Goal: Task Accomplishment & Management: Complete application form

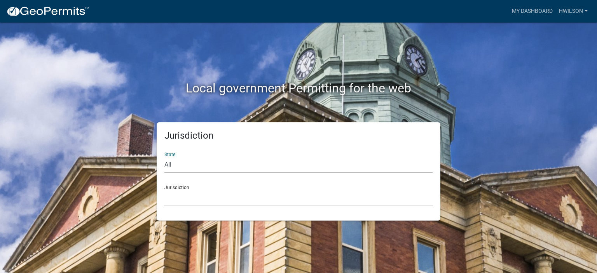
click at [248, 167] on select "All [US_STATE] [US_STATE] [US_STATE] [US_STATE] [US_STATE] [US_STATE] [US_STATE…" at bounding box center [298, 165] width 268 height 16
select select "[US_STATE]"
click at [164, 157] on select "All [US_STATE] [US_STATE] [US_STATE] [US_STATE] [US_STATE] [US_STATE] [US_STATE…" at bounding box center [298, 165] width 268 height 16
click at [198, 202] on select "[GEOGRAPHIC_DATA], [US_STATE][PERSON_NAME][GEOGRAPHIC_DATA], [US_STATE][PERSON_…" at bounding box center [298, 198] width 268 height 16
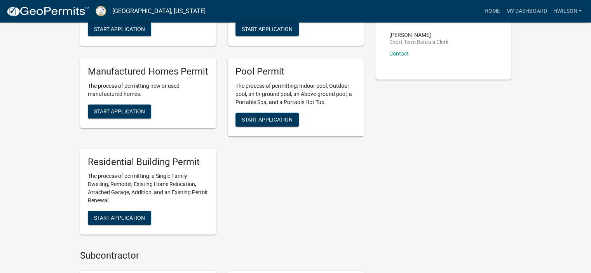
scroll to position [428, 0]
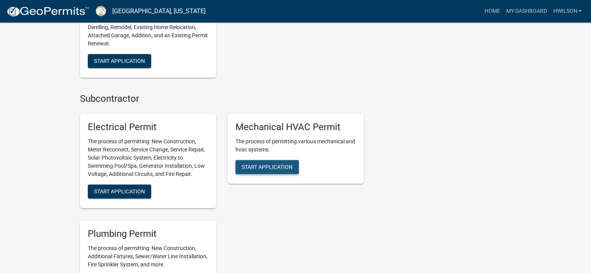
click at [296, 163] on button "Start Application" at bounding box center [267, 167] width 63 height 14
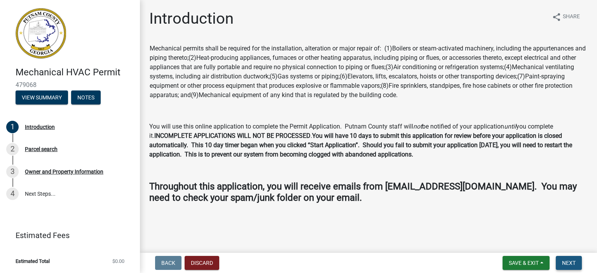
click at [574, 262] on span "Next" at bounding box center [569, 263] width 14 height 6
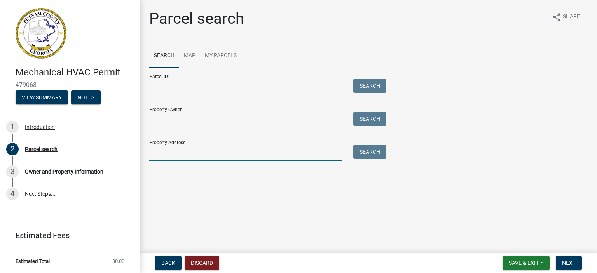
click at [189, 160] on input "Property Address:" at bounding box center [245, 153] width 192 height 16
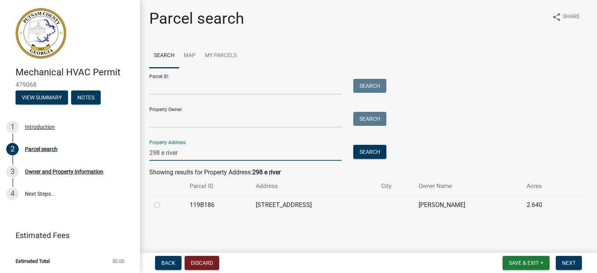
type input "298 e river"
click at [163, 201] on label at bounding box center [163, 201] width 0 height 0
click at [163, 205] on input "radio" at bounding box center [165, 203] width 5 height 5
radio input "true"
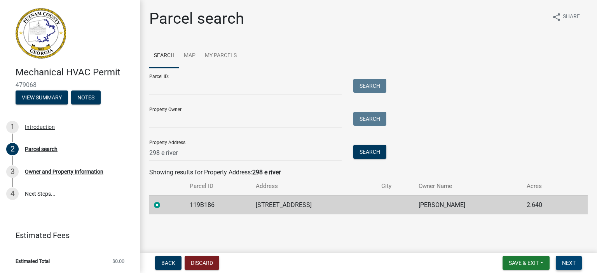
click at [574, 262] on span "Next" at bounding box center [569, 263] width 14 height 6
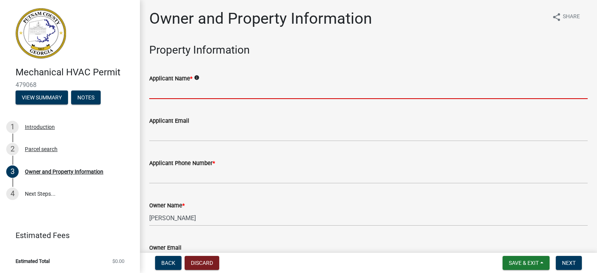
click at [180, 92] on input "Applicant Name *" at bounding box center [368, 91] width 439 height 16
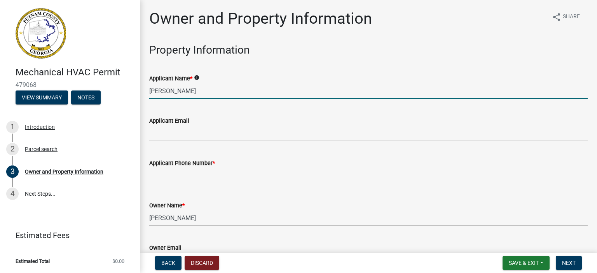
type input "[PERSON_NAME]"
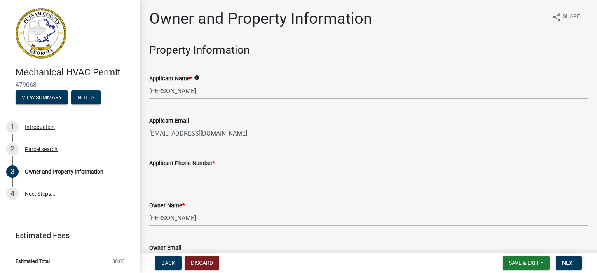
type input "[EMAIL_ADDRESS][DOMAIN_NAME]"
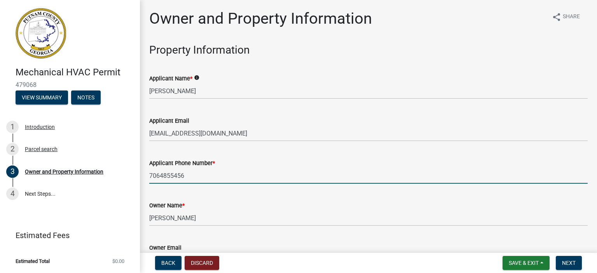
type input "7064855456"
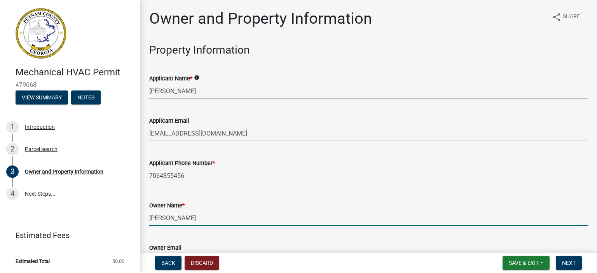
scroll to position [135, 0]
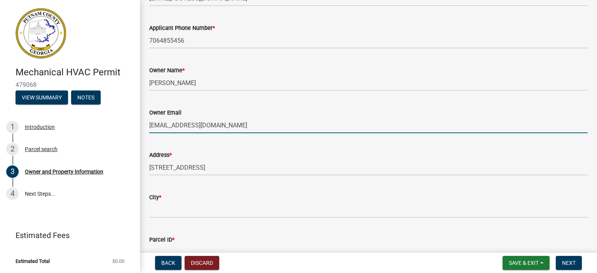
type input "[EMAIL_ADDRESS][DOMAIN_NAME]"
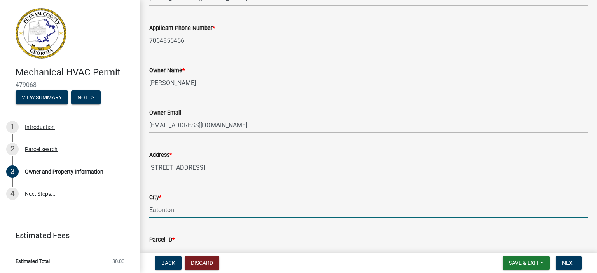
type input "Eatonton"
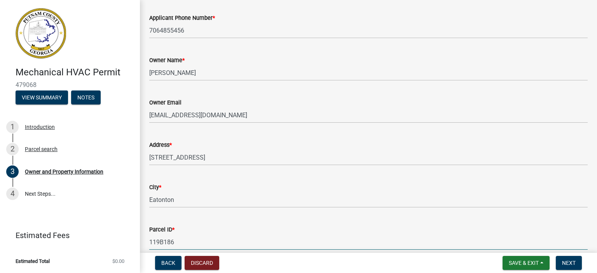
scroll to position [305, 0]
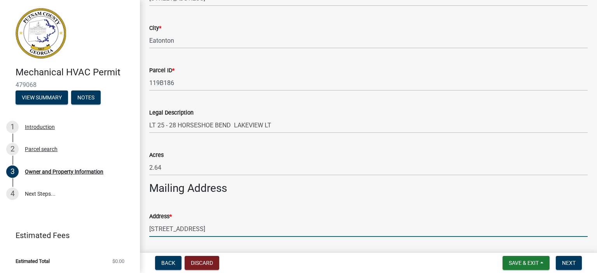
type input "[STREET_ADDRESS]"
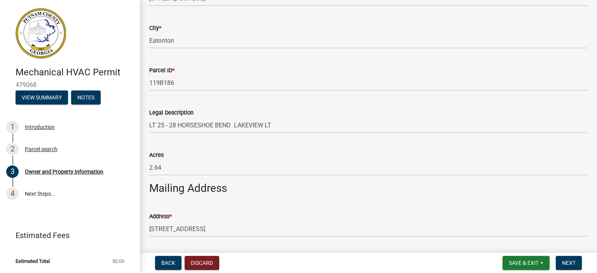
scroll to position [451, 0]
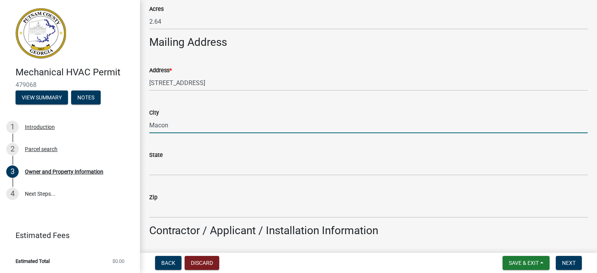
type input "Macon"
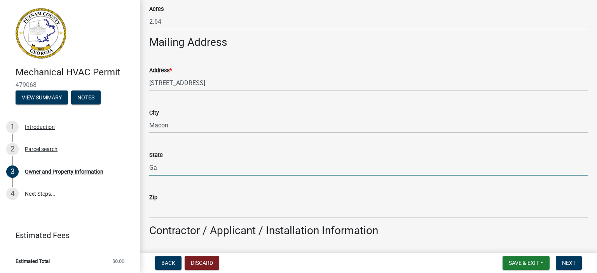
type input "Ga"
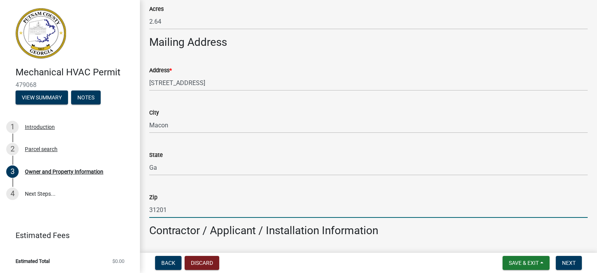
type input "31201"
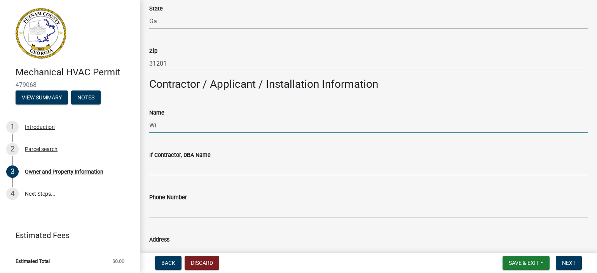
type input "W"
type input "[PERSON_NAME]"
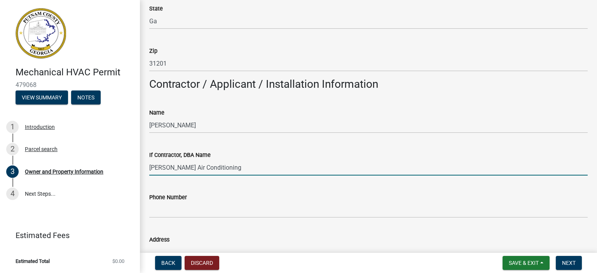
type input "[PERSON_NAME] Air Conditioning"
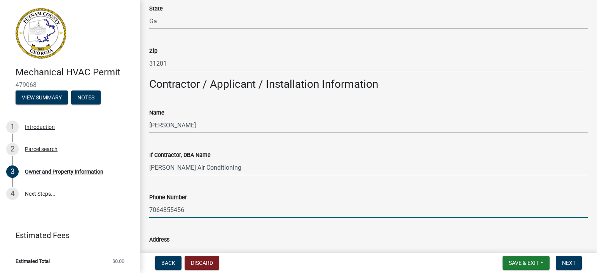
type input "7064855456"
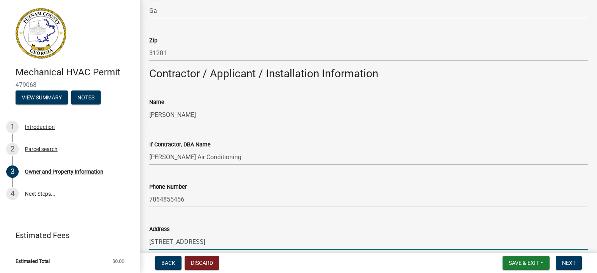
type input "[STREET_ADDRESS]"
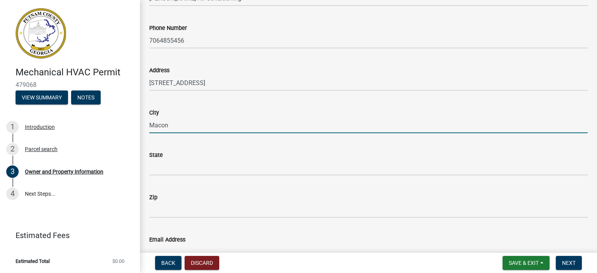
type input "Macon"
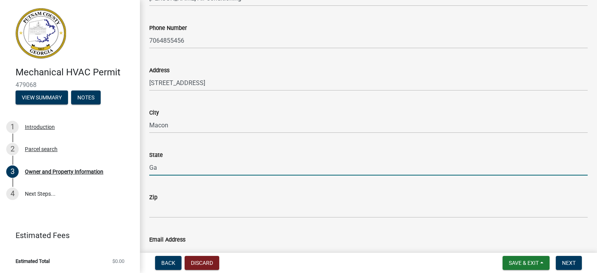
type input "Ga"
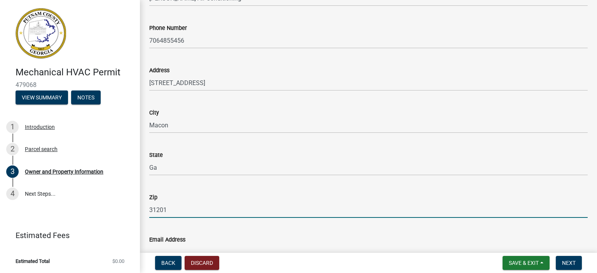
type input "31201"
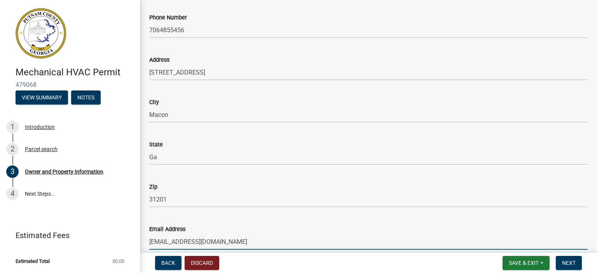
type input "[EMAIL_ADDRESS][DOMAIN_NAME]"
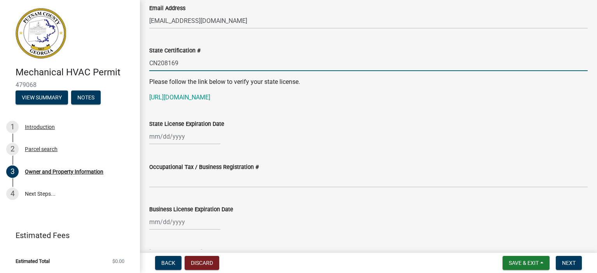
scroll to position [1092, 0]
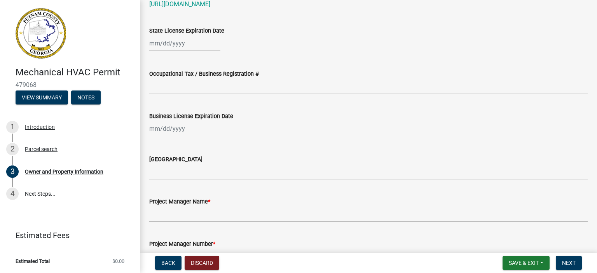
type input "CN208169"
select select "9"
select select "2025"
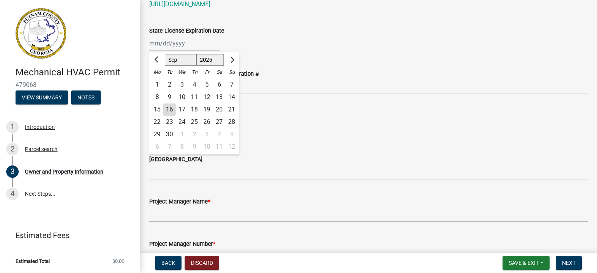
click at [189, 50] on div "[PERSON_NAME] Feb Mar Apr [PERSON_NAME][DATE] Oct Nov [DATE] 1526 1527 1528 152…" at bounding box center [184, 43] width 71 height 16
click at [185, 55] on select "Jan Feb Mar Apr May Jun [DATE] Aug Sep Oct Nov Dec" at bounding box center [180, 60] width 31 height 12
select select "11"
click at [165, 54] on select "Jan Feb Mar Apr May Jun [DATE] Aug Sep Oct Nov Dec" at bounding box center [180, 60] width 31 height 12
click at [233, 135] on div "30" at bounding box center [231, 134] width 12 height 12
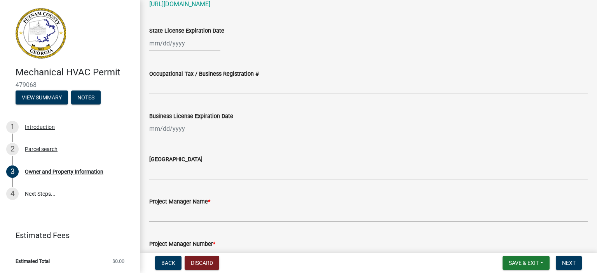
type input "[DATE]"
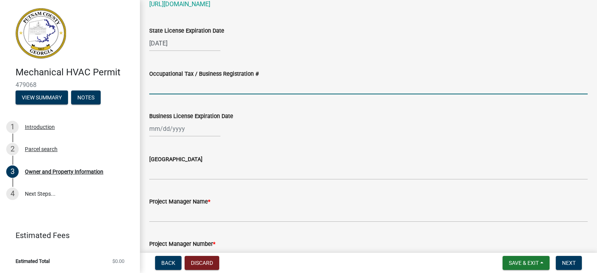
click at [187, 90] on input "Occupational Tax / Business Registration #" at bounding box center [368, 87] width 439 height 16
type input "GB000355"
click at [182, 129] on div at bounding box center [184, 129] width 71 height 16
select select "9"
select select "2025"
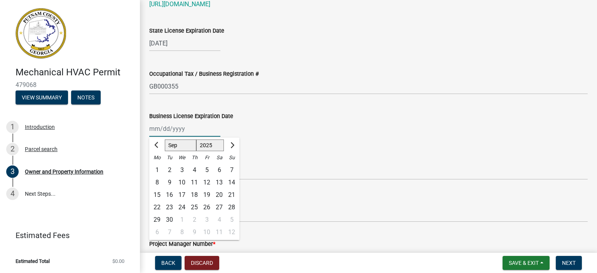
click at [182, 149] on select "Jan Feb Mar Apr May Jun [DATE] Aug Sep Oct Nov Dec" at bounding box center [180, 146] width 31 height 12
select select "3"
click at [165, 140] on select "Jan Feb Mar Apr May Jun [DATE] Aug Sep Oct Nov Dec" at bounding box center [180, 146] width 31 height 12
click at [218, 148] on select "1525 1526 1527 1528 1529 1530 1531 1532 1533 1534 1535 1536 1537 1538 1539 1540…" at bounding box center [210, 146] width 28 height 12
select select "2026"
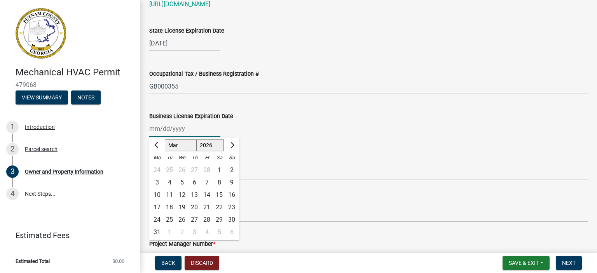
click at [196, 140] on select "1525 1526 1527 1528 1529 1530 1531 1532 1533 1534 1535 1536 1537 1538 1539 1540…" at bounding box center [210, 146] width 28 height 12
click at [171, 230] on div "31" at bounding box center [169, 232] width 12 height 12
type input "[DATE]"
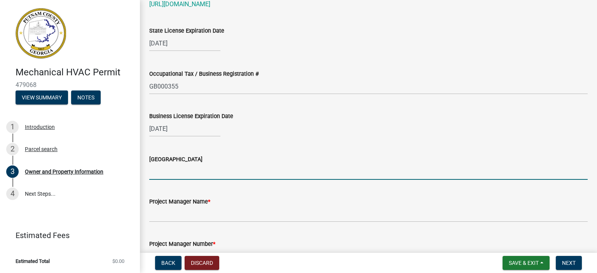
click at [197, 172] on input "[GEOGRAPHIC_DATA]" at bounding box center [368, 172] width 439 height 16
type input "[PERSON_NAME] Co"
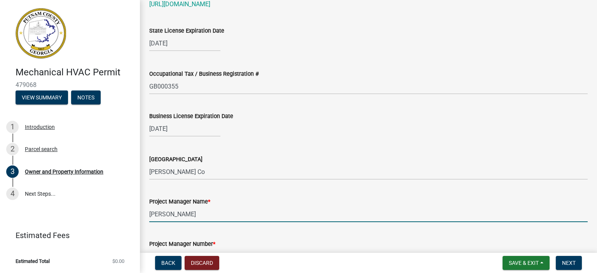
type input "[PERSON_NAME]"
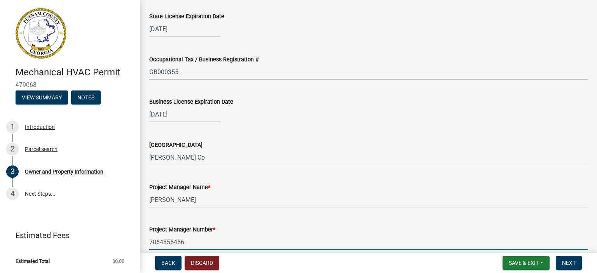
type input "7064855456"
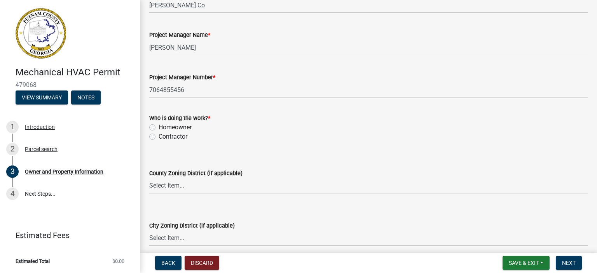
click at [175, 135] on label "Contractor" at bounding box center [173, 136] width 29 height 9
click at [164, 135] on input "Contractor" at bounding box center [161, 134] width 5 height 5
radio input "true"
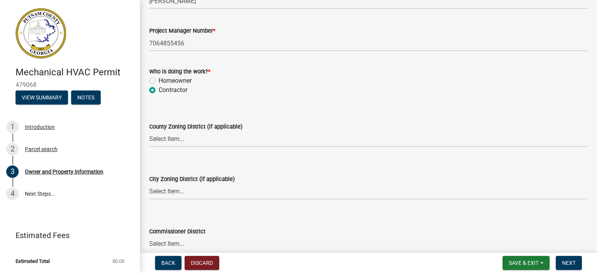
scroll to position [1397, 0]
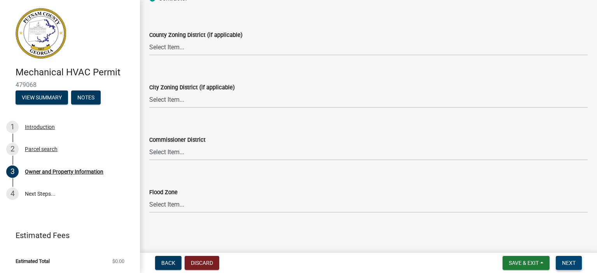
click at [564, 259] on button "Next" at bounding box center [569, 263] width 26 height 14
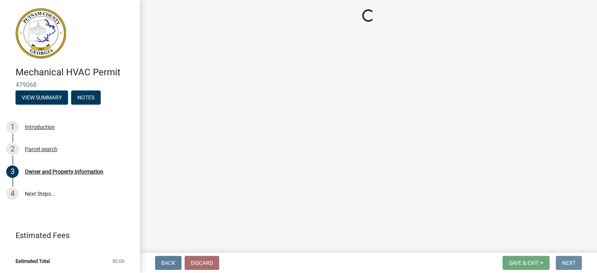
scroll to position [0, 0]
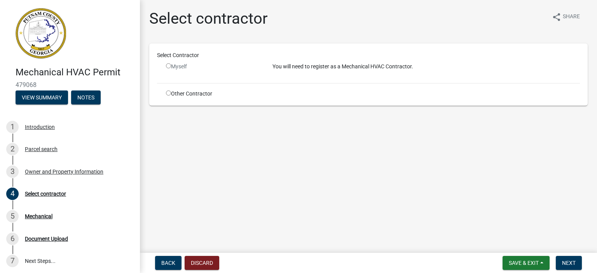
click at [168, 65] on input "radio" at bounding box center [168, 65] width 5 height 5
radio input "false"
click at [168, 95] on input "radio" at bounding box center [168, 93] width 5 height 5
radio input "true"
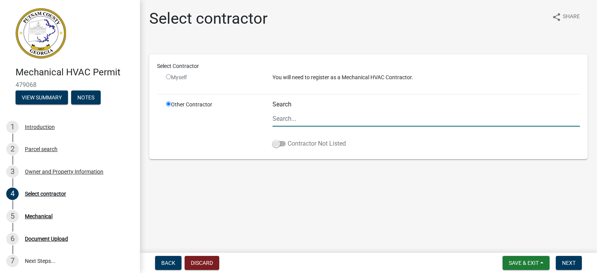
click at [280, 144] on span at bounding box center [279, 143] width 13 height 5
click at [288, 139] on input "Contractor Not Listed" at bounding box center [288, 139] width 0 height 0
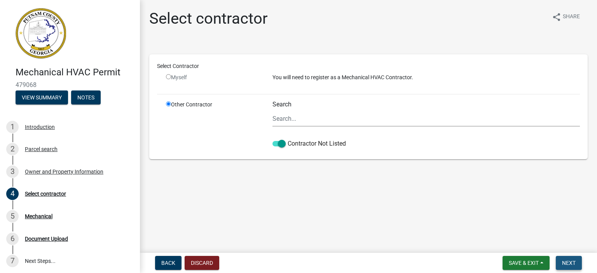
click at [569, 264] on span "Next" at bounding box center [569, 263] width 14 height 6
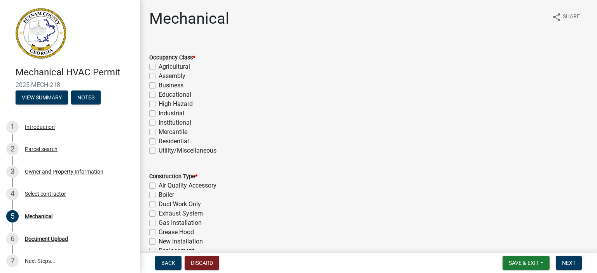
click at [170, 143] on label "Residential" at bounding box center [174, 141] width 30 height 9
click at [164, 142] on input "Residential" at bounding box center [161, 139] width 5 height 5
checkbox input "true"
checkbox input "false"
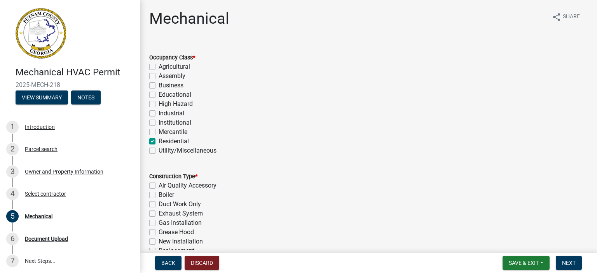
checkbox input "false"
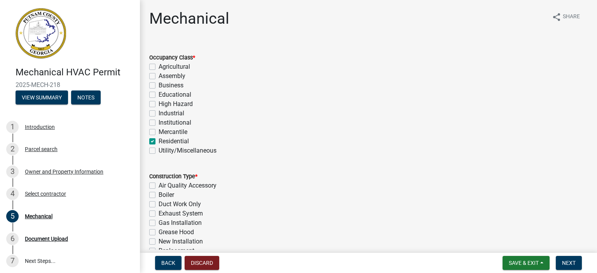
checkbox input "false"
checkbox input "true"
checkbox input "false"
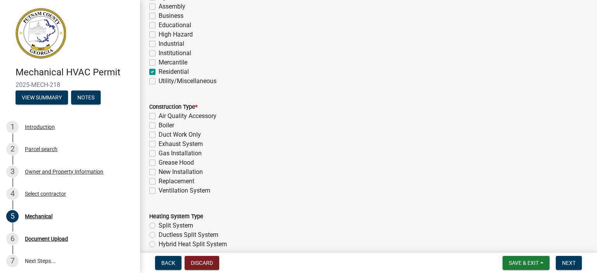
scroll to position [194, 0]
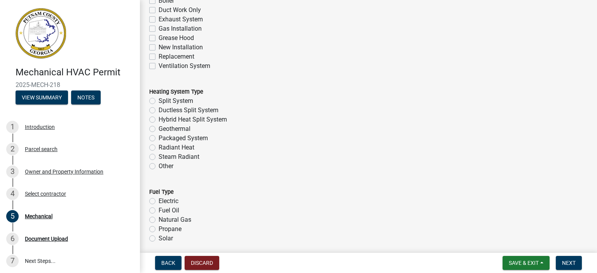
click at [176, 48] on label "New Installation" at bounding box center [181, 47] width 44 height 9
click at [164, 48] on input "New Installation" at bounding box center [161, 45] width 5 height 5
checkbox input "true"
checkbox input "false"
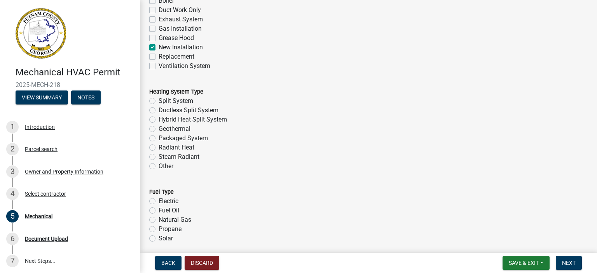
checkbox input "false"
checkbox input "true"
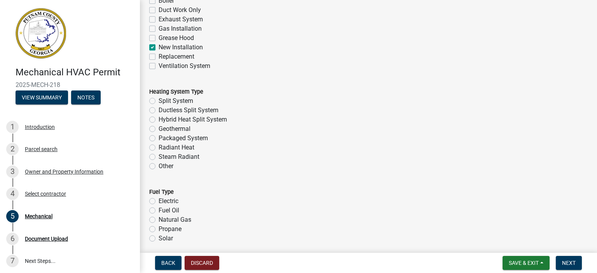
checkbox input "false"
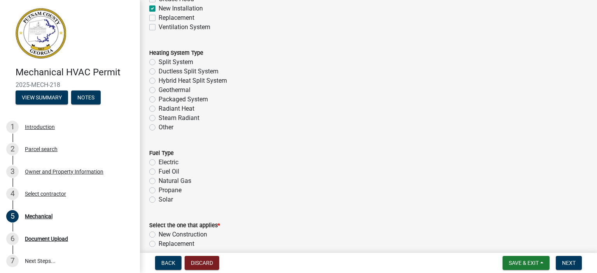
click at [175, 62] on label "Split System" at bounding box center [176, 62] width 35 height 9
click at [164, 62] on input "Split System" at bounding box center [161, 60] width 5 height 5
radio input "true"
click at [164, 161] on label "Electric" at bounding box center [169, 162] width 20 height 9
click at [164, 161] on input "Electric" at bounding box center [161, 160] width 5 height 5
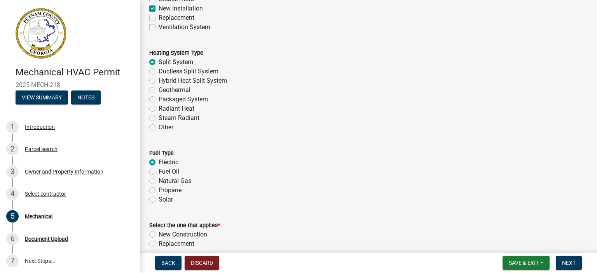
radio input "true"
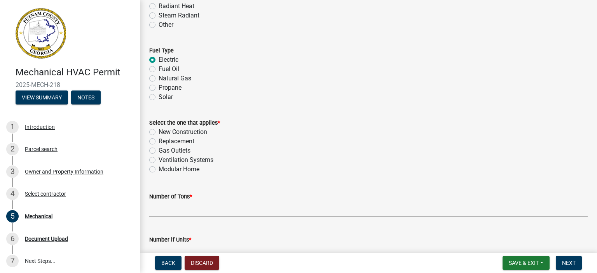
scroll to position [350, 0]
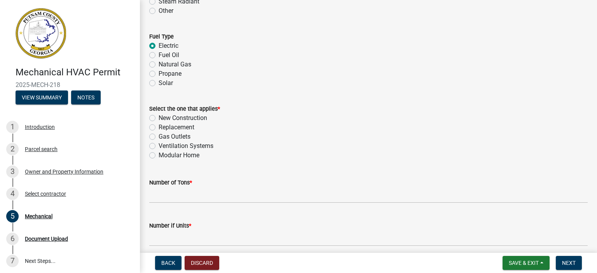
click at [183, 117] on label "New Construction" at bounding box center [183, 118] width 49 height 9
click at [164, 117] on input "New Construction" at bounding box center [161, 116] width 5 height 5
radio input "true"
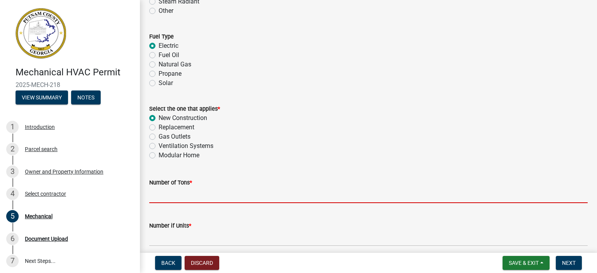
click at [182, 192] on input "text" at bounding box center [368, 195] width 439 height 16
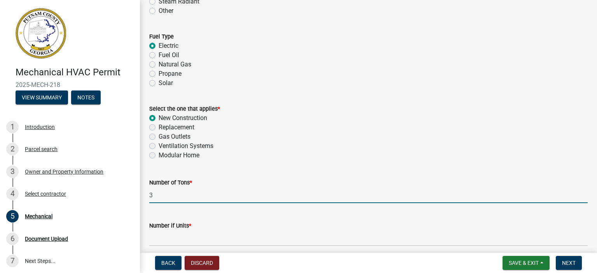
type input "3"
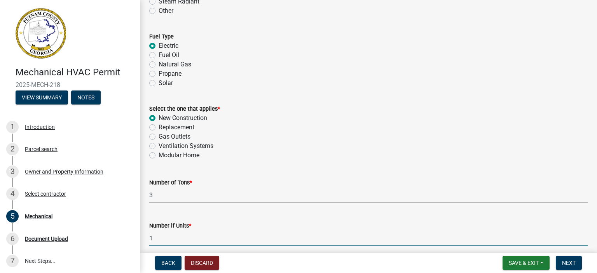
type input "1"
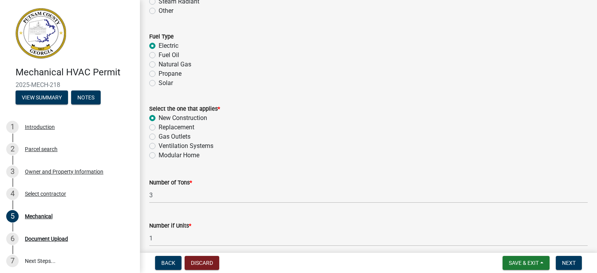
scroll to position [507, 0]
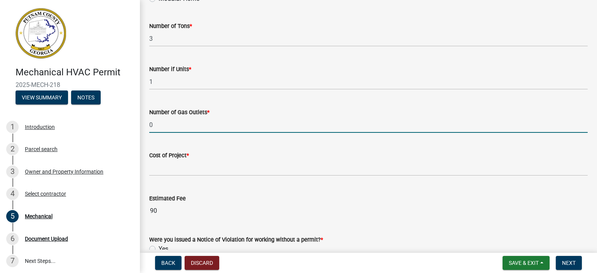
type input "0"
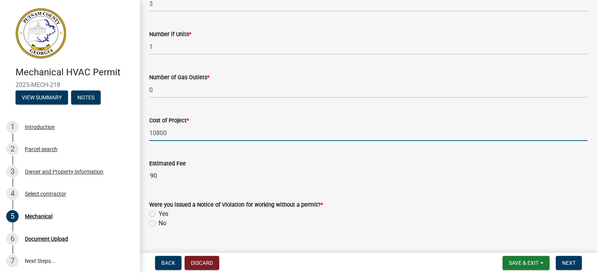
scroll to position [563, 0]
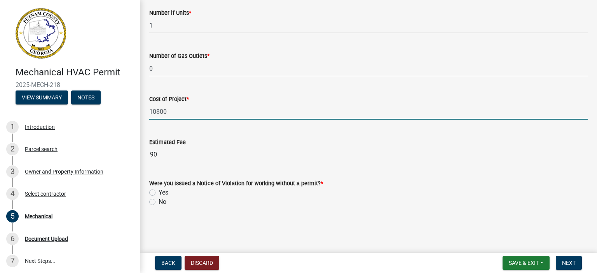
type input "10800"
click at [159, 201] on label "No" at bounding box center [163, 201] width 8 height 9
click at [159, 201] on input "No" at bounding box center [161, 199] width 5 height 5
radio input "true"
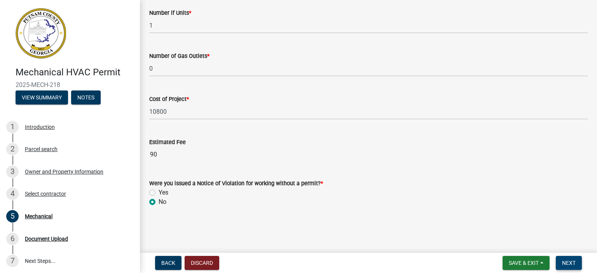
click at [560, 264] on button "Next" at bounding box center [569, 263] width 26 height 14
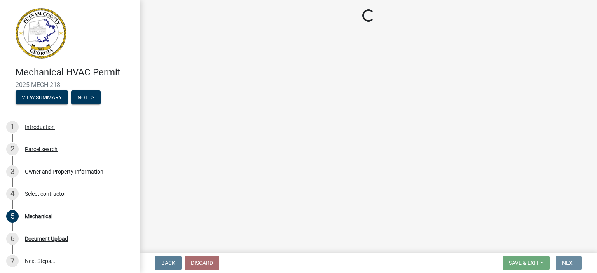
scroll to position [0, 0]
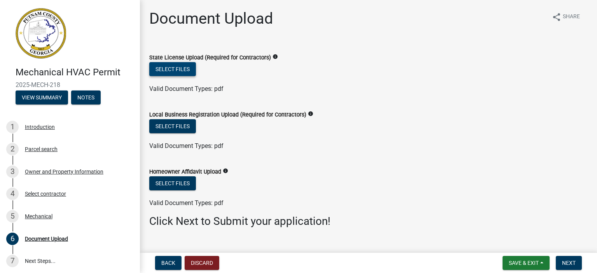
click at [190, 74] on button "Select files" at bounding box center [172, 69] width 47 height 14
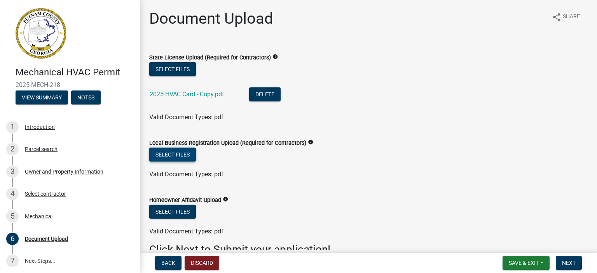
click at [183, 152] on button "Select files" at bounding box center [172, 155] width 47 height 14
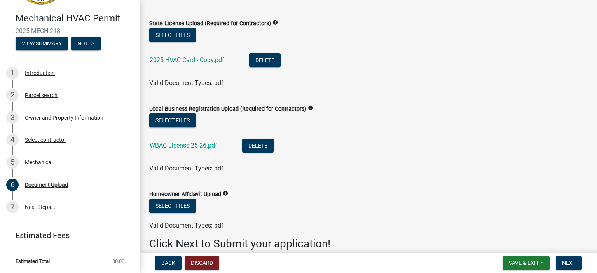
scroll to position [71, 0]
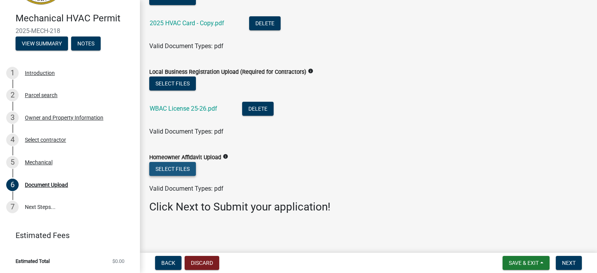
click at [188, 166] on button "Select files" at bounding box center [172, 169] width 47 height 14
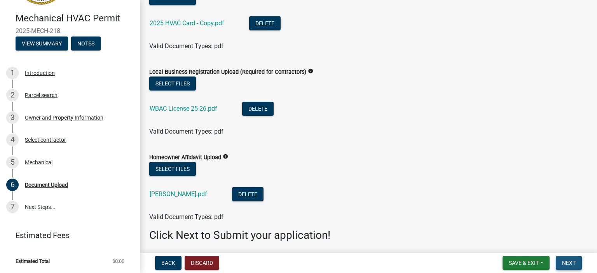
click at [571, 259] on button "Next" at bounding box center [569, 263] width 26 height 14
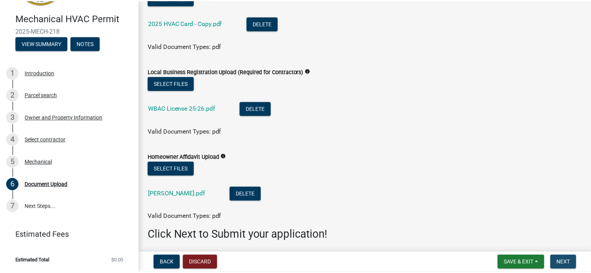
scroll to position [0, 0]
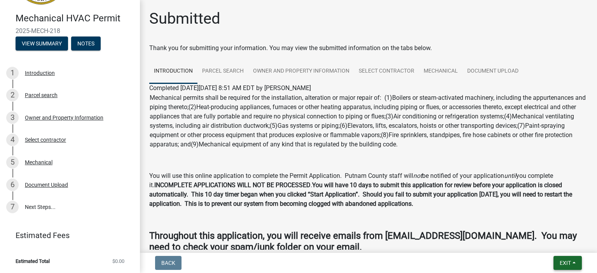
click at [580, 260] on button "Exit" at bounding box center [568, 263] width 28 height 14
click at [561, 240] on button "Save & Exit" at bounding box center [551, 243] width 62 height 19
